Goal: Task Accomplishment & Management: Complete application form

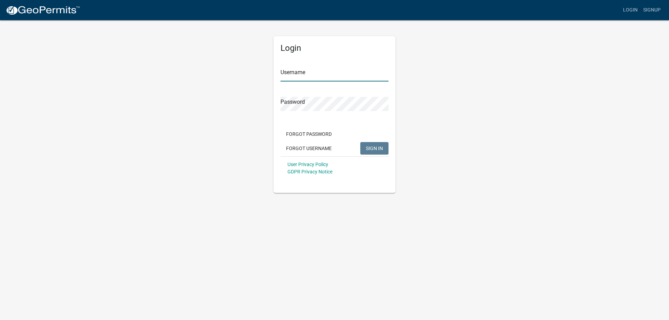
type input "Sheun85"
click at [378, 146] on span "SIGN IN" at bounding box center [374, 148] width 17 height 6
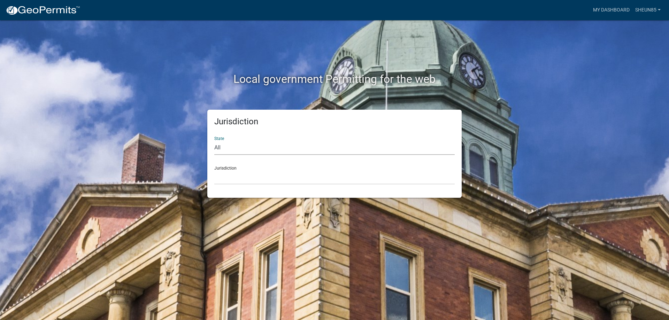
click at [224, 147] on select "All [US_STATE] [US_STATE] [US_STATE] [US_STATE] [US_STATE] [US_STATE] [US_STATE…" at bounding box center [334, 148] width 240 height 14
select select "[US_STATE]"
click at [214, 141] on select "All [US_STATE] [US_STATE] [US_STATE] [US_STATE] [US_STATE] [US_STATE] [US_STATE…" at bounding box center [334, 148] width 240 height 14
click at [239, 179] on select "City of [GEOGRAPHIC_DATA], [US_STATE] City of [GEOGRAPHIC_DATA], [US_STATE] Cit…" at bounding box center [334, 177] width 240 height 14
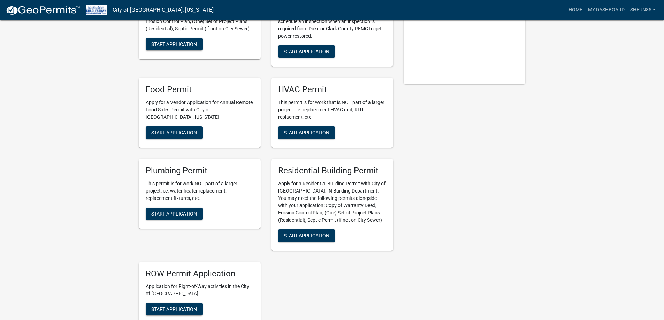
scroll to position [174, 0]
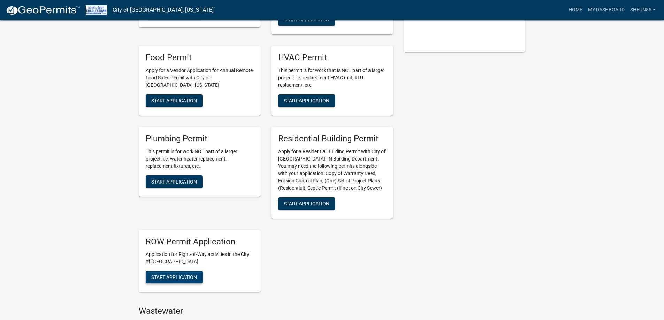
click at [184, 277] on span "Start Application" at bounding box center [174, 277] width 46 height 6
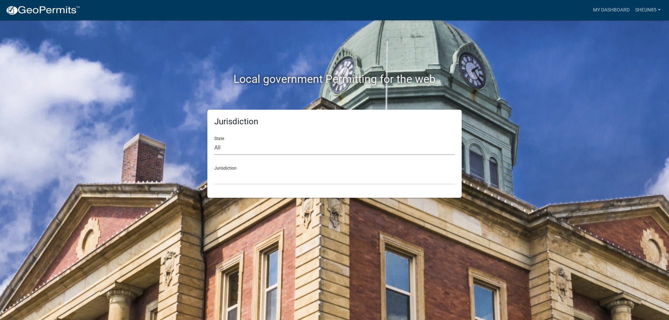
click at [216, 149] on select "All [US_STATE] [US_STATE] [US_STATE] [US_STATE] [US_STATE] [US_STATE] [US_STATE…" at bounding box center [334, 148] width 240 height 14
select select "[US_STATE]"
click at [214, 141] on select "All [US_STATE] [US_STATE] [US_STATE] [US_STATE] [US_STATE] [US_STATE] [US_STATE…" at bounding box center [334, 148] width 240 height 14
click at [642, 8] on link "Sheun85" at bounding box center [647, 9] width 31 height 13
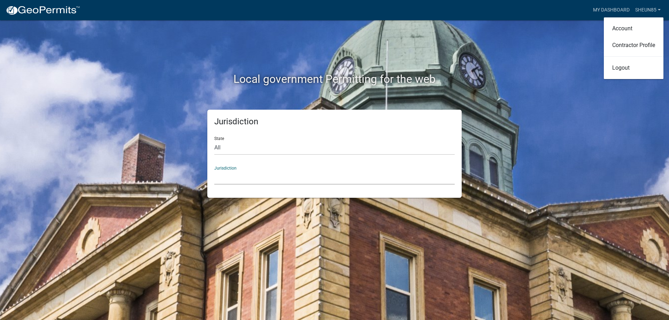
click at [224, 175] on select "City of [GEOGRAPHIC_DATA], [US_STATE] City of [GEOGRAPHIC_DATA], [US_STATE] Cit…" at bounding box center [334, 177] width 240 height 14
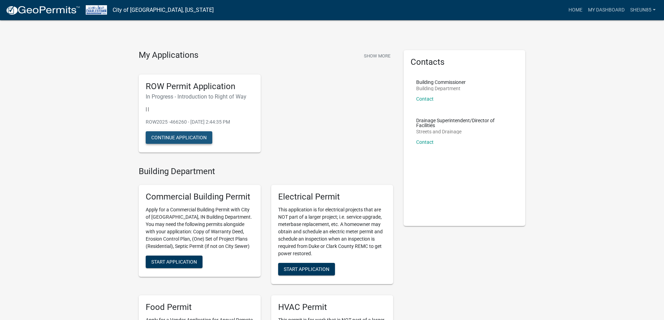
click at [185, 139] on button "Continue Application" at bounding box center [179, 137] width 67 height 13
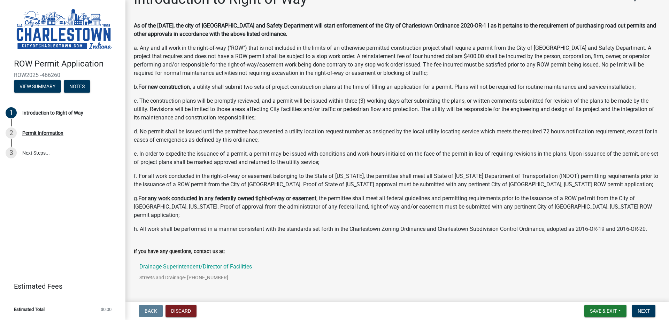
scroll to position [37, 0]
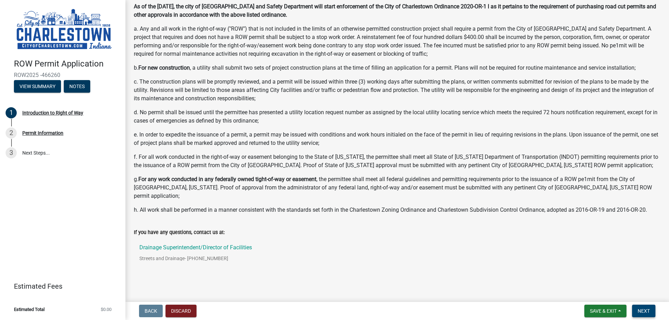
click at [638, 310] on span "Next" at bounding box center [643, 311] width 12 height 6
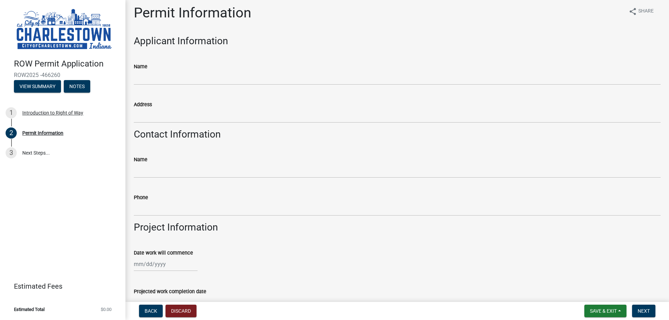
scroll to position [0, 0]
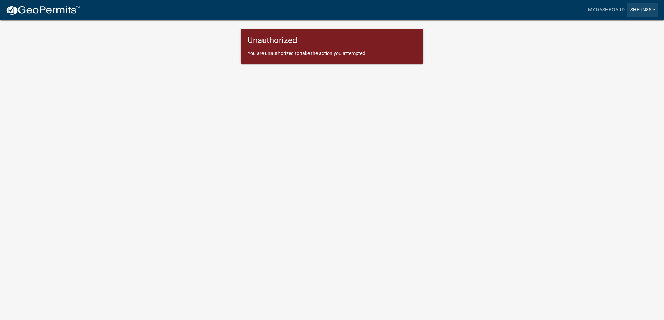
click at [636, 8] on link "Sheun85" at bounding box center [642, 9] width 31 height 13
click at [610, 70] on link "Logout" at bounding box center [628, 68] width 60 height 17
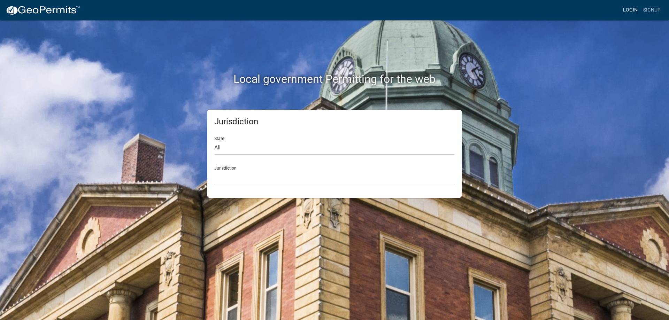
click at [627, 10] on link "Login" at bounding box center [630, 9] width 20 height 13
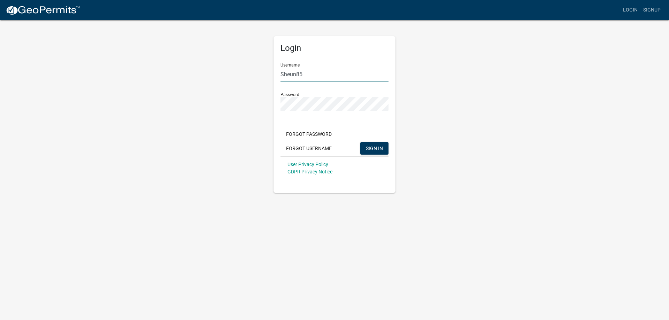
click at [306, 74] on input "Sheun85" at bounding box center [334, 74] width 108 height 14
drag, startPoint x: 305, startPoint y: 74, endPoint x: 277, endPoint y: 74, distance: 28.2
click at [277, 74] on div "Login Username Sheun85 Password Forgot Password Forgot Username SIGN IN User Pr…" at bounding box center [334, 114] width 122 height 157
type input "Jeremy.parkhurst@charter.com"
click at [272, 106] on div "Login Username Jeremy.parkhurst@charter.com Password Forgot Password Forgot Use…" at bounding box center [334, 106] width 132 height 173
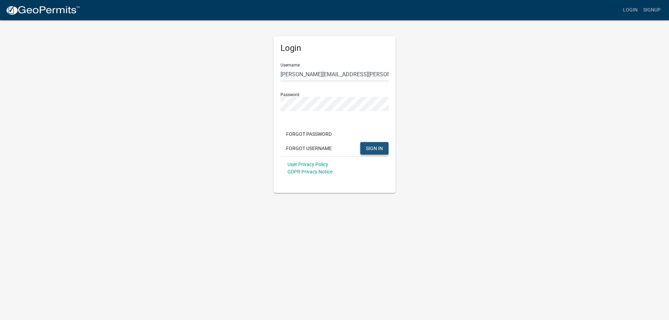
click at [372, 146] on span "SIGN IN" at bounding box center [374, 148] width 17 height 6
